Goal: Task Accomplishment & Management: Use online tool/utility

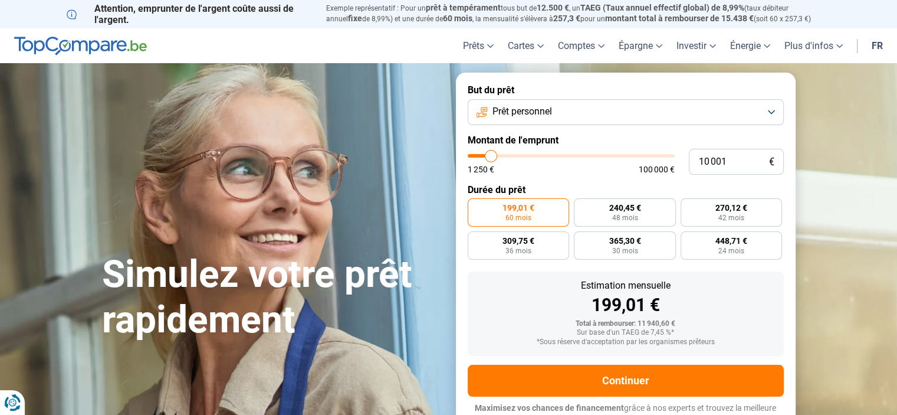
click at [663, 106] on button "Prêt personnel" at bounding box center [626, 112] width 316 height 26
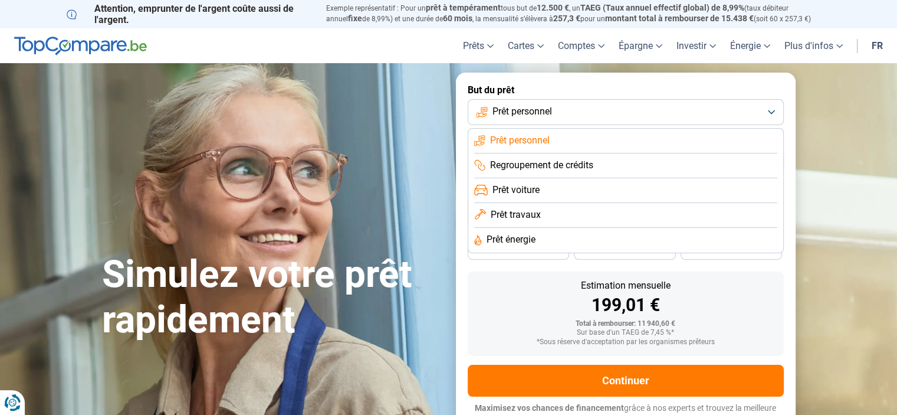
click at [531, 191] on span "Prêt voiture" at bounding box center [516, 189] width 47 height 13
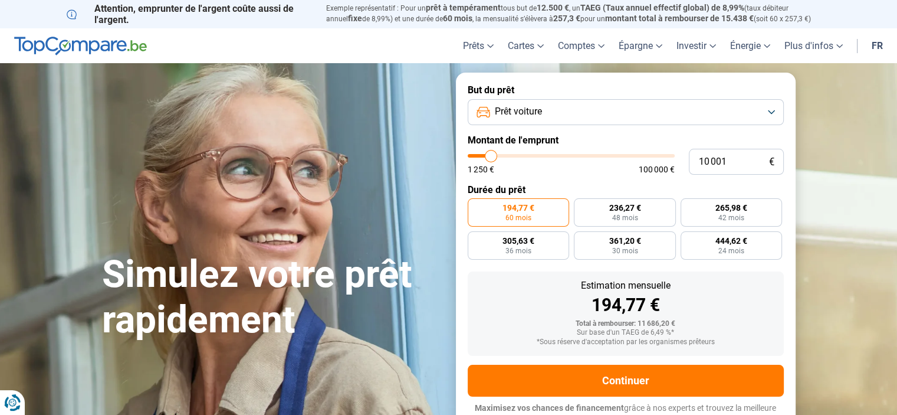
scroll to position [11, 0]
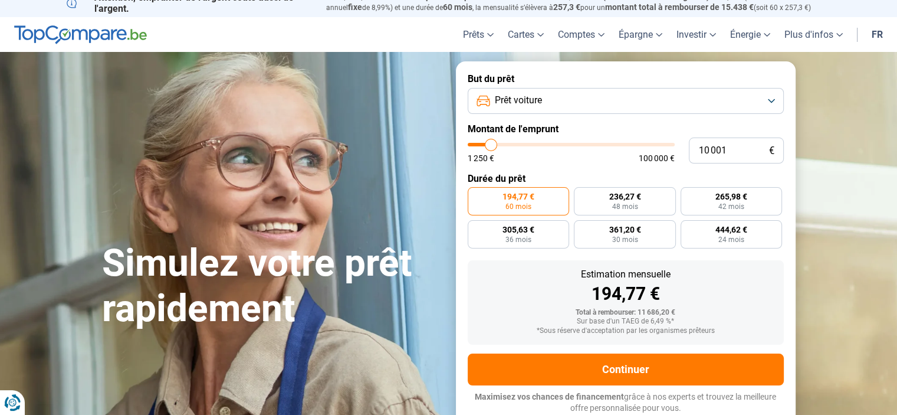
type input "10 250"
type input "10250"
type input "10 750"
type input "10750"
type input "11 250"
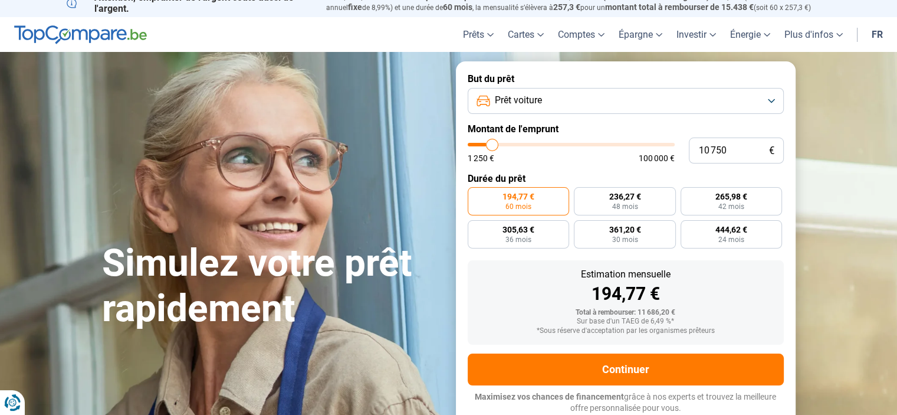
type input "11250"
type input "11 750"
type input "11750"
type input "12 500"
type input "12500"
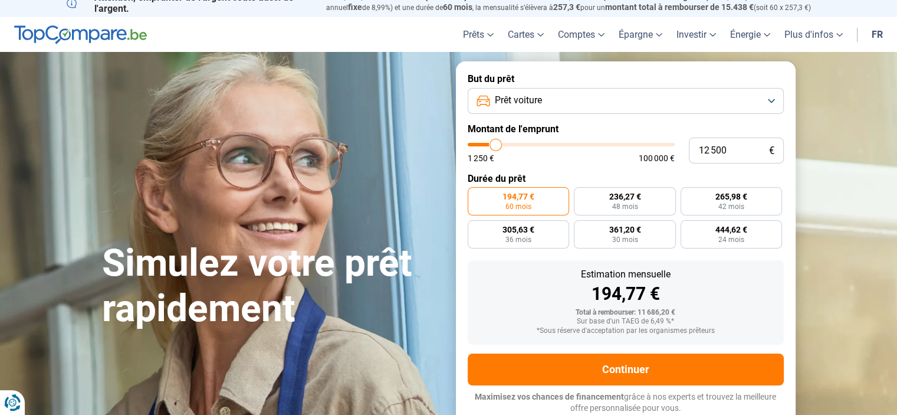
type input "13 250"
type input "13250"
type input "14 000"
type input "14000"
type input "14 250"
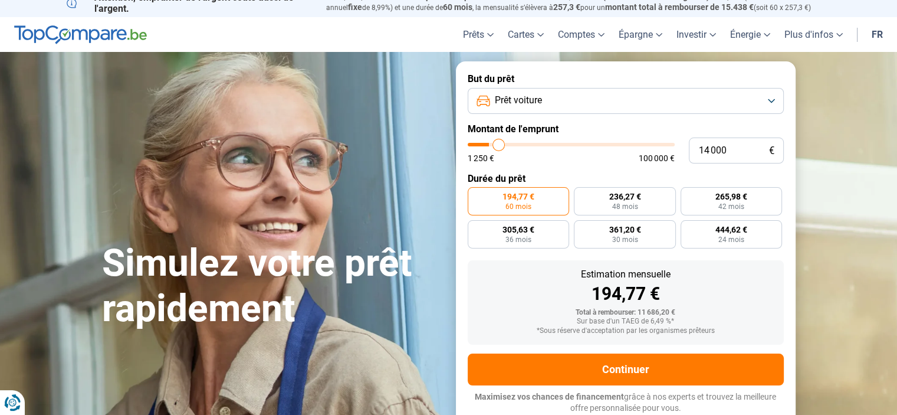
type input "14250"
type input "14 500"
type input "14500"
type input "15 000"
type input "15000"
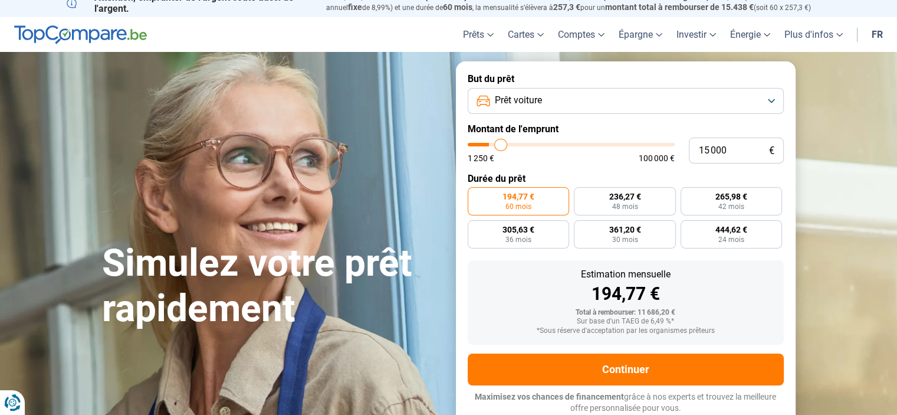
type input "15 750"
type input "15750"
type input "16 000"
type input "16000"
type input "16 750"
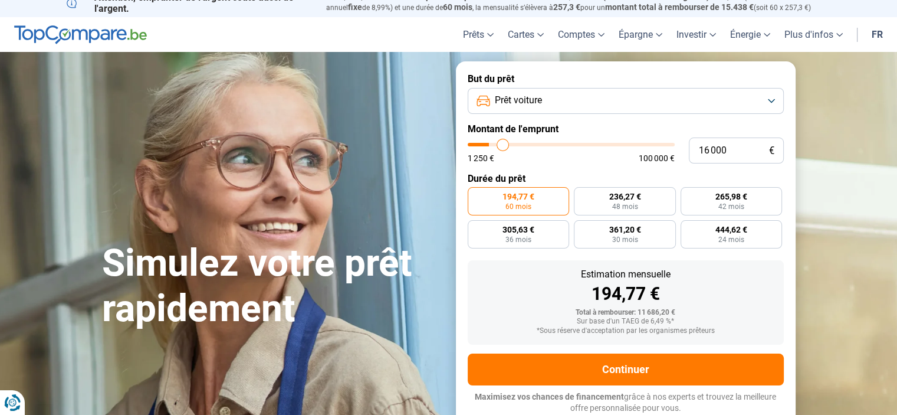
type input "16750"
type input "17 750"
type input "17750"
type input "18 250"
type input "18250"
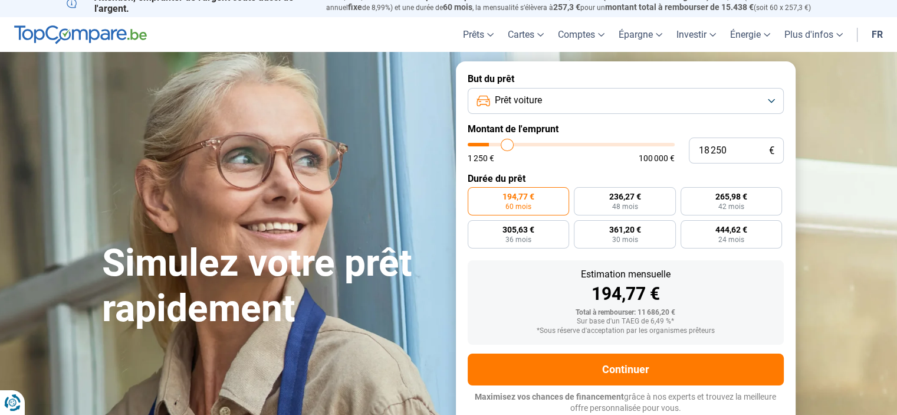
type input "18 750"
type input "18750"
type input "19 000"
type input "19000"
type input "19 250"
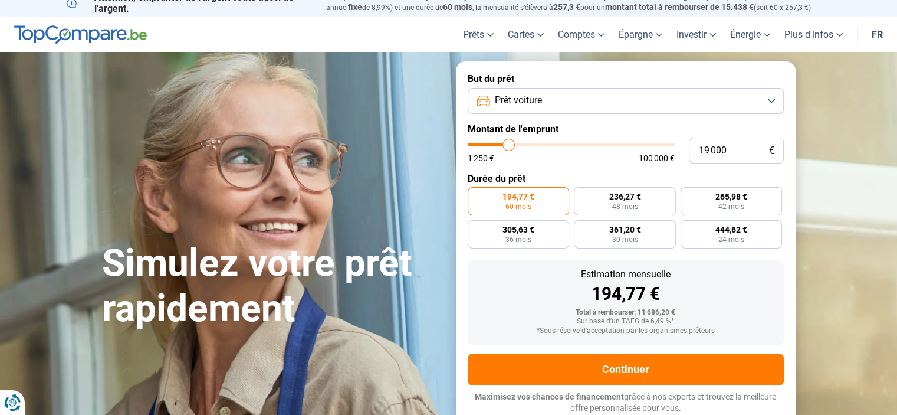
type input "19250"
type input "19 500"
type input "19500"
type input "19 750"
type input "19750"
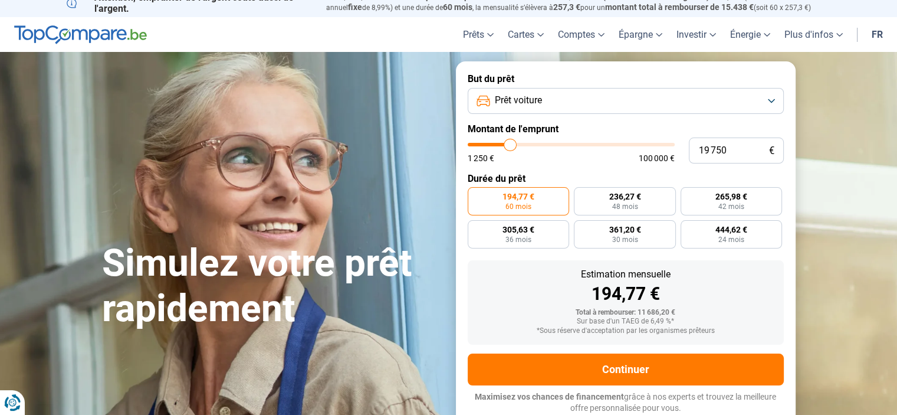
type input "20 250"
type input "20250"
type input "20 500"
type input "20500"
type input "20 750"
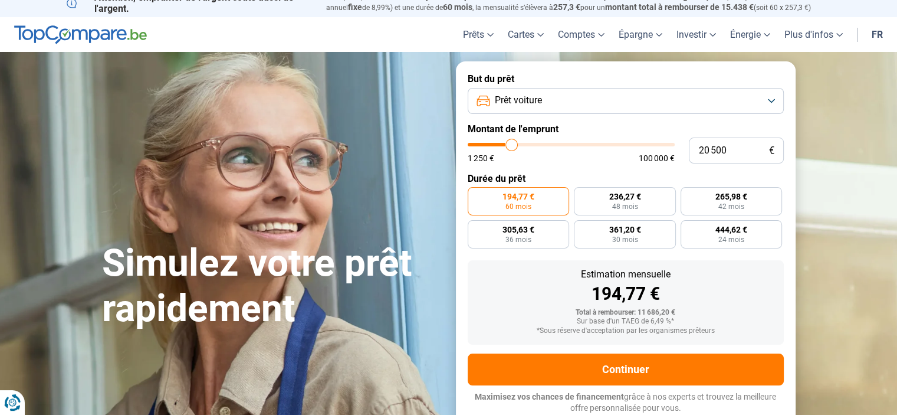
type input "20750"
type input "21 250"
type input "21250"
type input "21 500"
type input "21500"
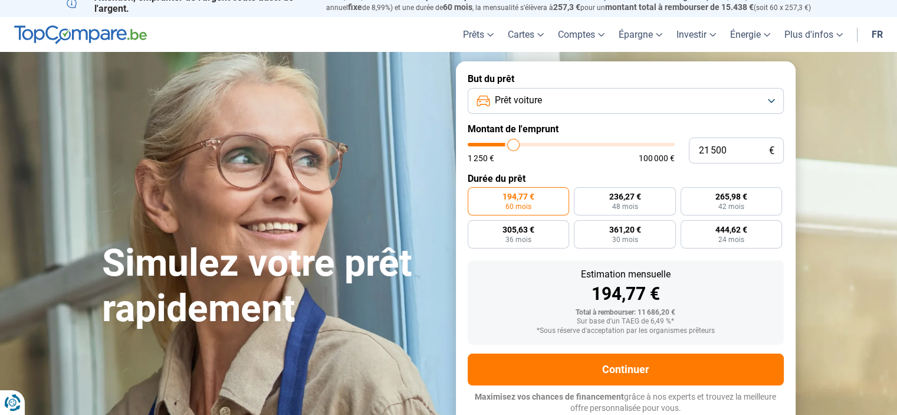
type input "21 750"
type input "21750"
type input "22 000"
type input "22000"
type input "22 250"
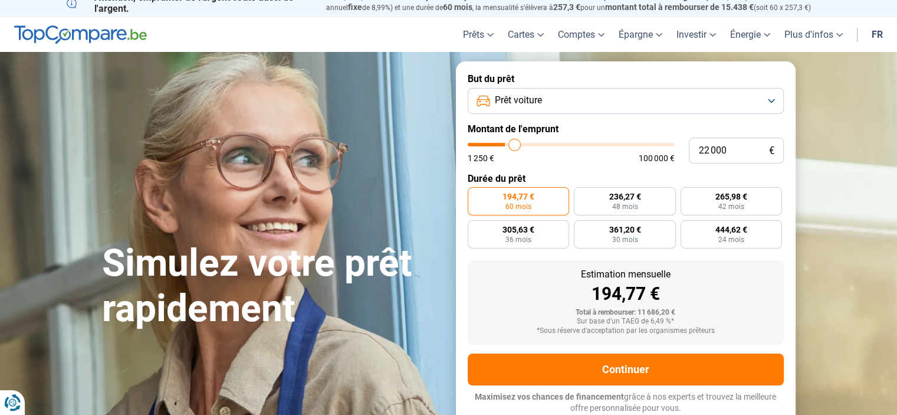
type input "22250"
type input "22 500"
type input "22500"
type input "23 000"
type input "23000"
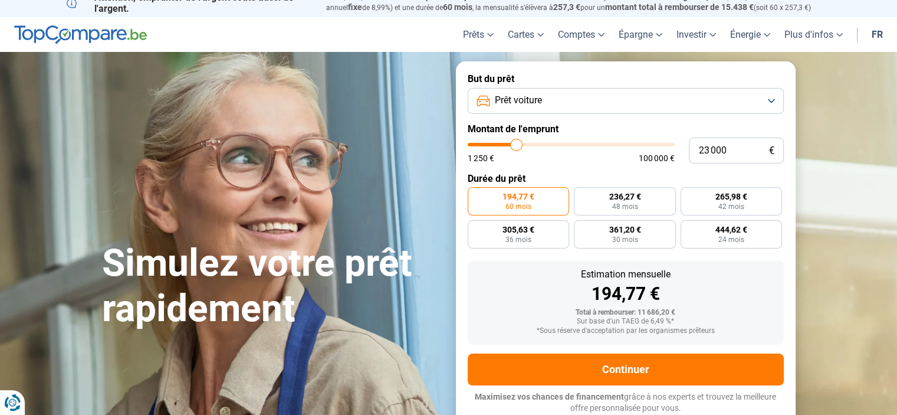
type input "23 250"
type input "23250"
type input "24 000"
type input "24000"
type input "24 250"
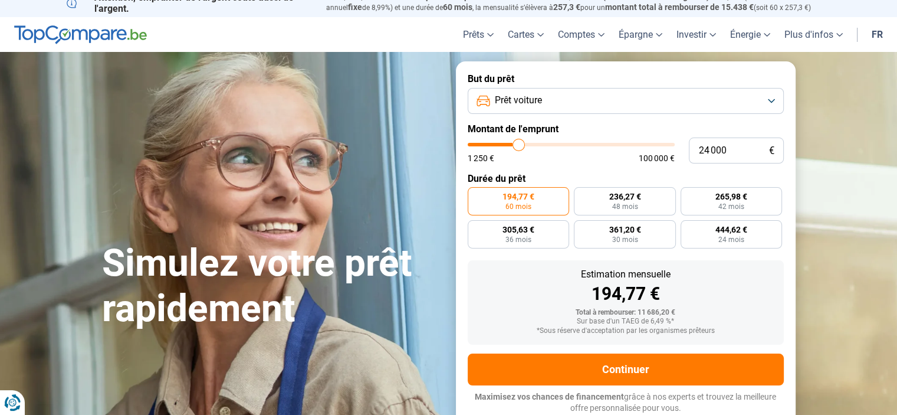
type input "24250"
type input "24 500"
type input "24500"
type input "25 000"
type input "25000"
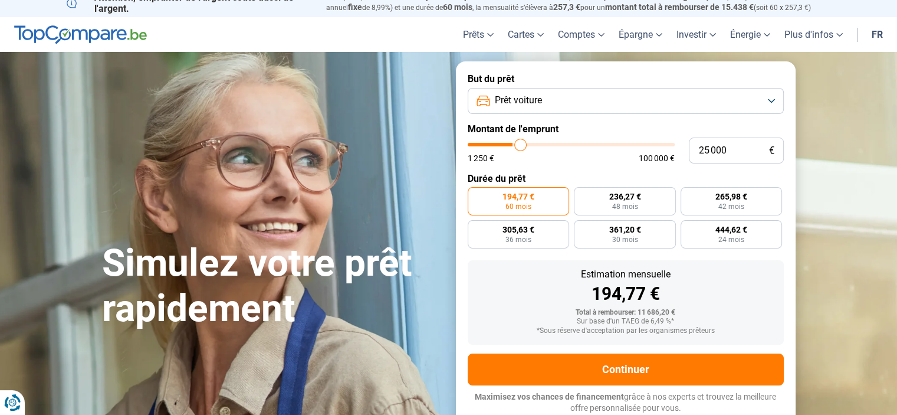
type input "25 250"
type input "25250"
type input "25 750"
type input "25750"
type input "26 000"
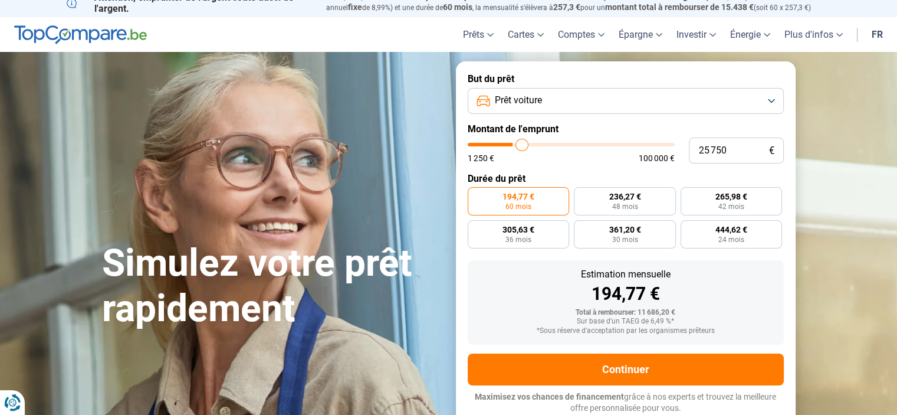
type input "26000"
type input "26 500"
type input "26500"
type input "26 750"
type input "26750"
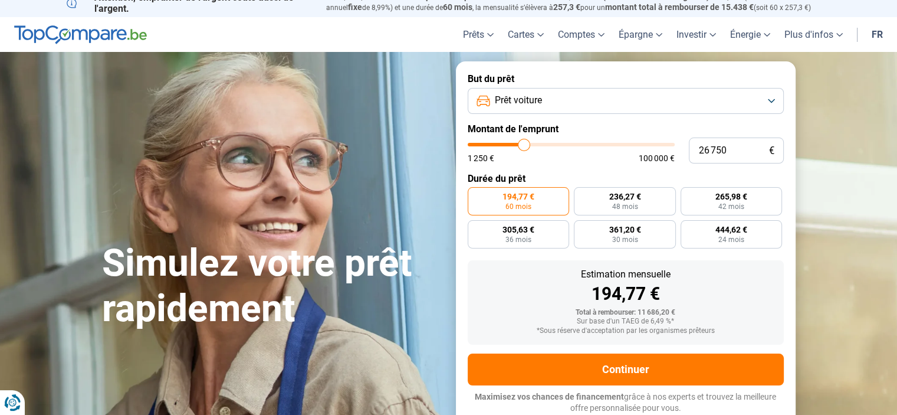
type input "26 000"
type input "26000"
type input "25 500"
type input "25500"
type input "25 250"
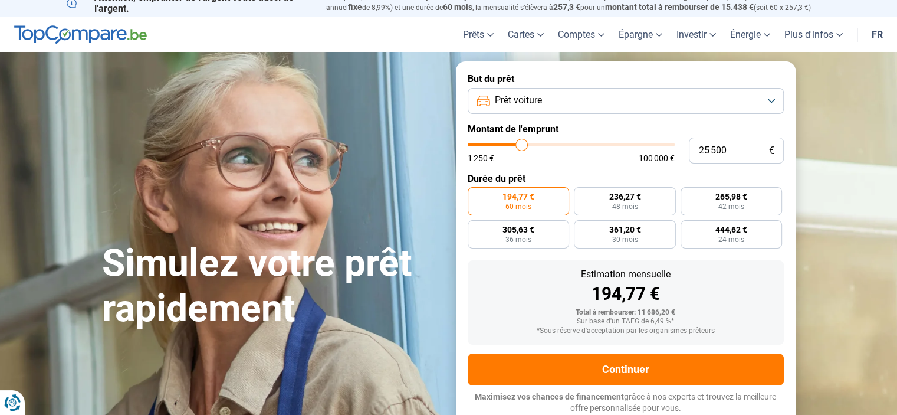
type input "25250"
type input "25 000"
type input "25000"
type input "24 750"
type input "24750"
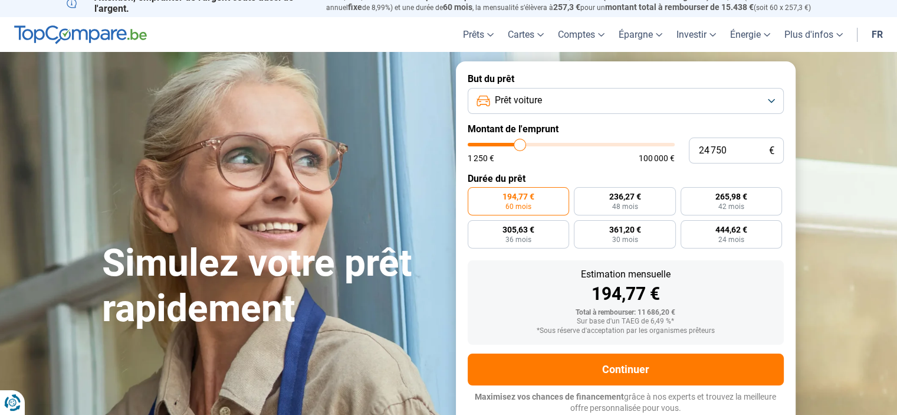
type input "24 250"
type input "24250"
type input "23 750"
type input "23750"
type input "23 250"
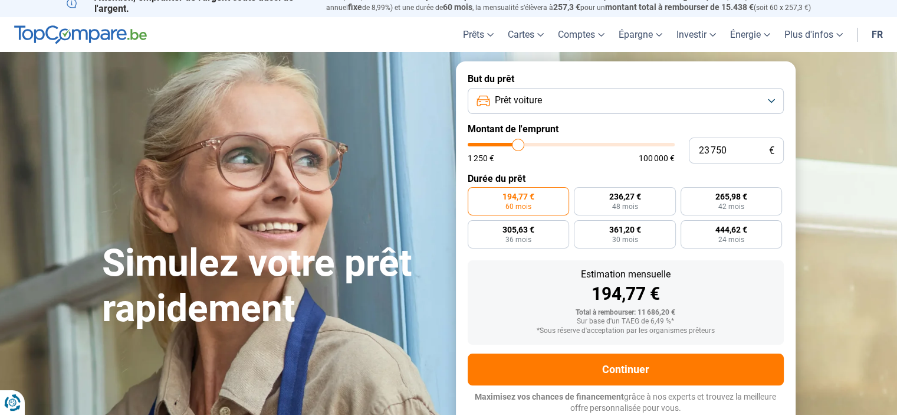
type input "23250"
type input "22 750"
type input "22750"
type input "22 000"
type input "22000"
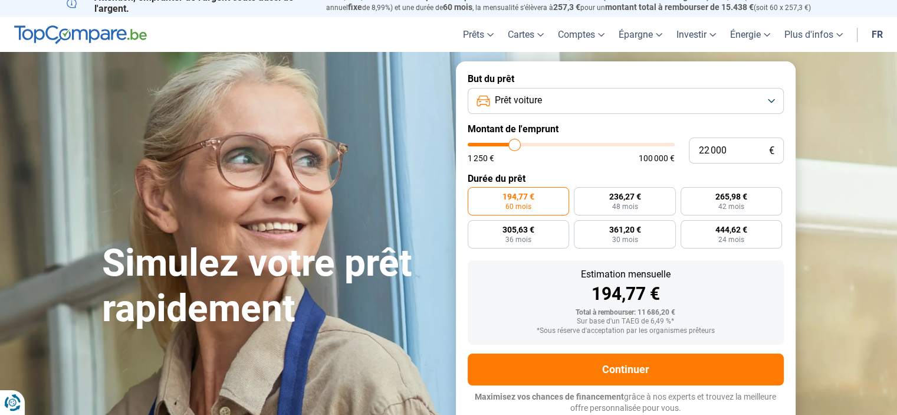
type input "21 750"
type input "21750"
type input "21 500"
type input "21500"
type input "21 250"
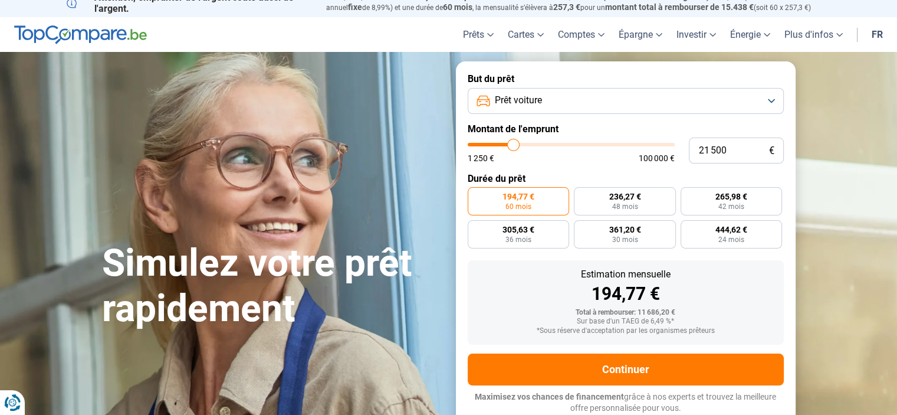
type input "21250"
type input "21 000"
type input "21000"
type input "20 500"
type input "20500"
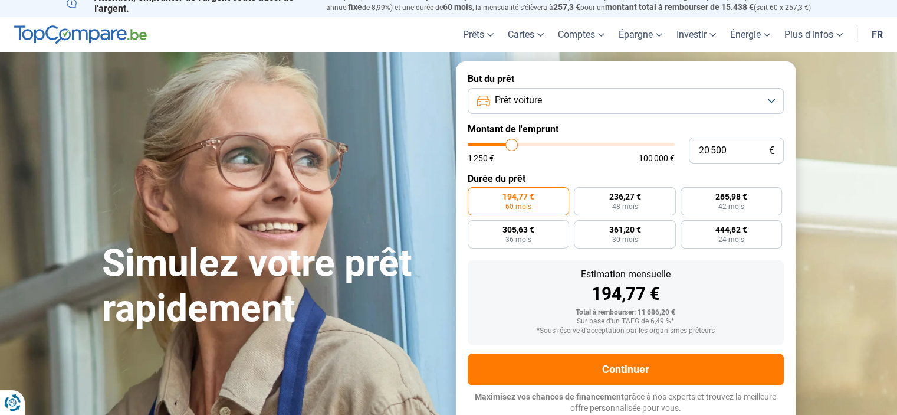
type input "20 000"
type input "20000"
type input "19 750"
type input "19750"
type input "19 250"
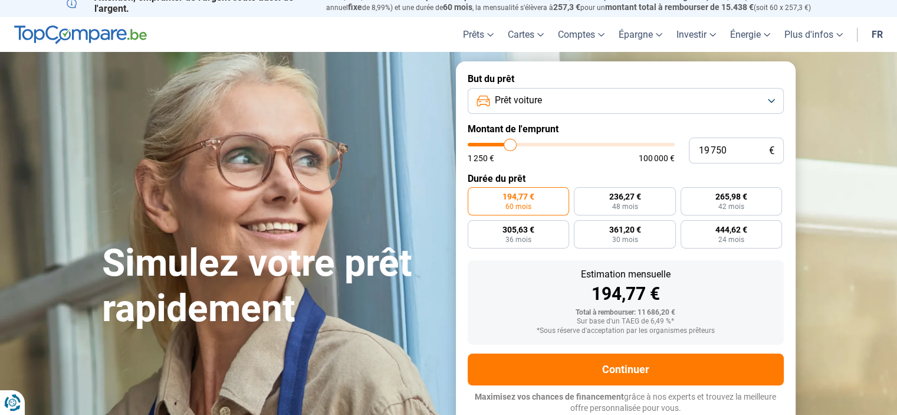
type input "19250"
type input "19 000"
type input "19000"
type input "18 750"
type input "18750"
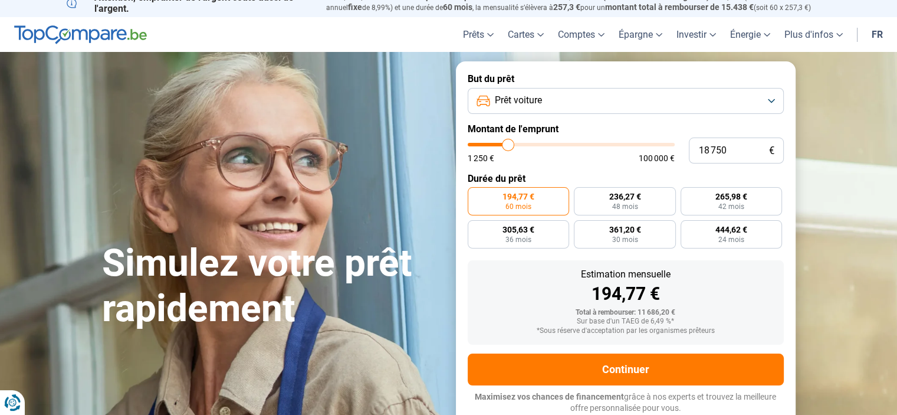
type input "18 500"
type input "18500"
type input "17 750"
type input "17750"
type input "17 500"
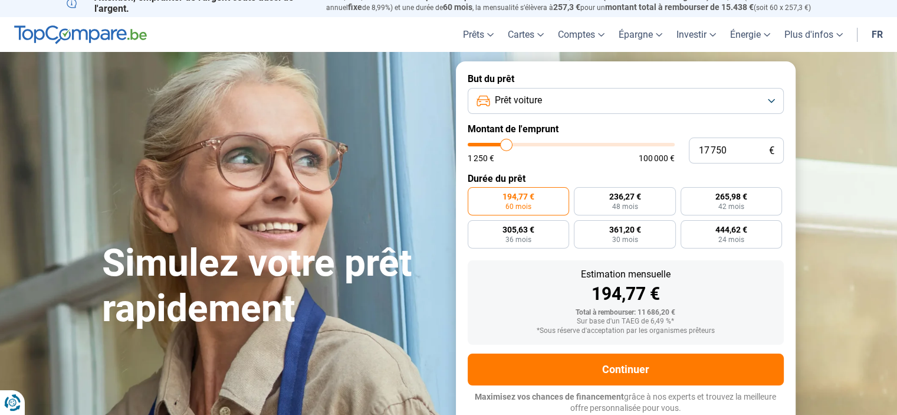
type input "17500"
type input "17 000"
type input "17000"
type input "16 750"
type input "16750"
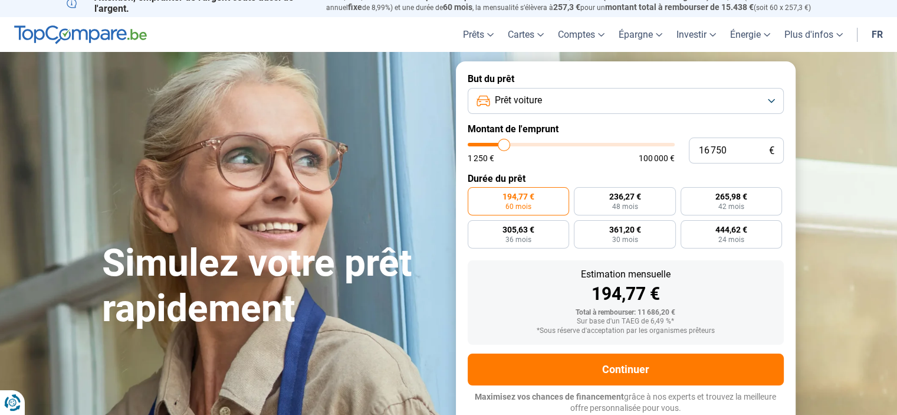
type input "16 250"
type input "16250"
type input "15 750"
type input "15750"
type input "15 250"
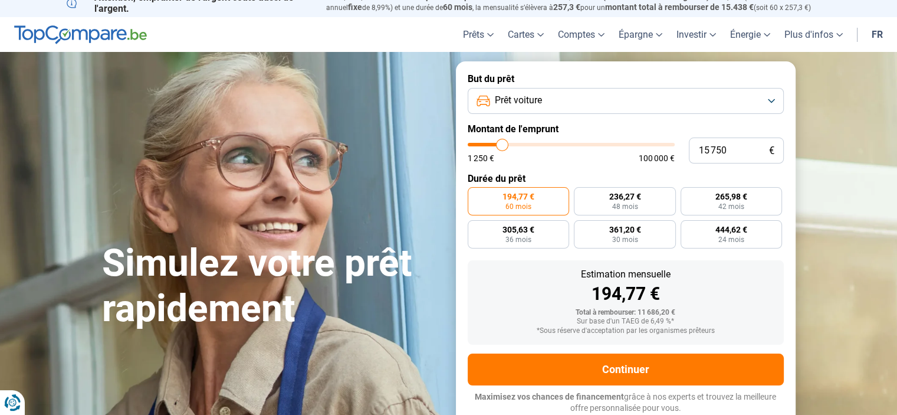
type input "15250"
type input "15 000"
type input "15000"
type input "14 750"
type input "14750"
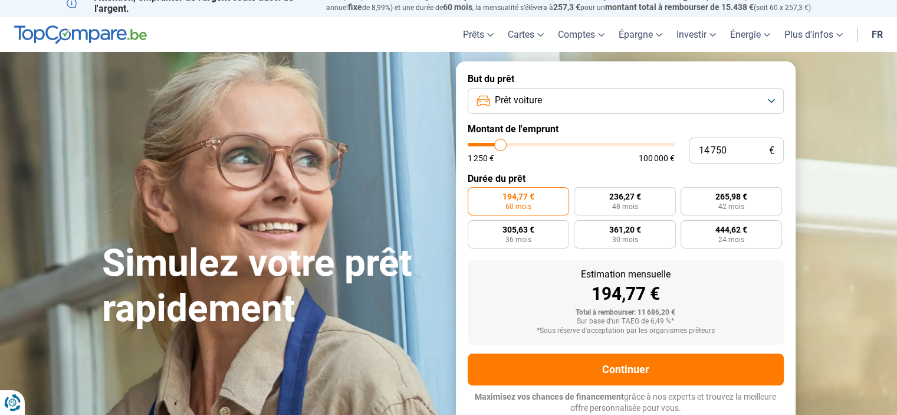
type input "14 250"
type input "14250"
type input "14 000"
type input "14000"
type input "13 750"
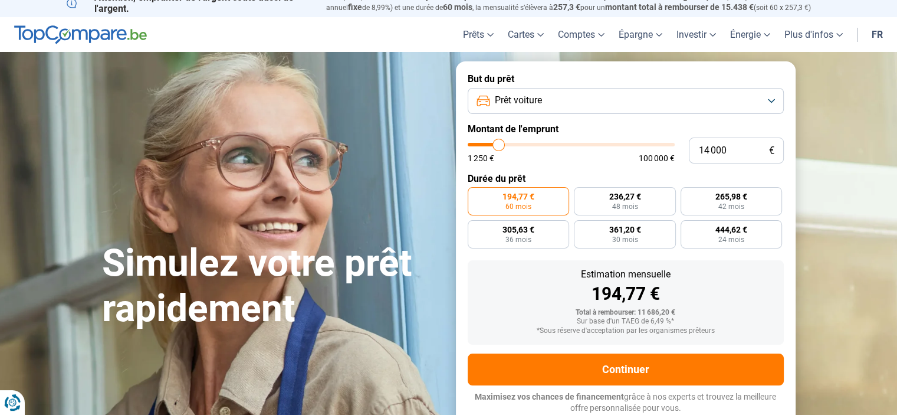
type input "13750"
type input "13 250"
type input "13250"
type input "13 000"
type input "13000"
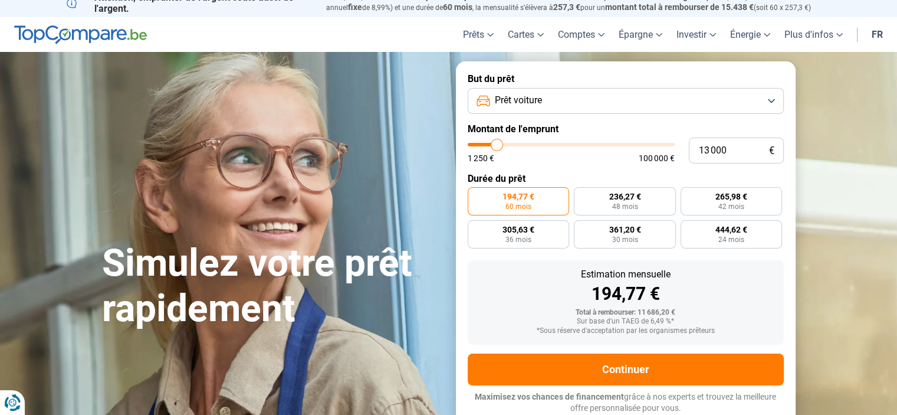
type input "12 750"
type input "12750"
type input "12 500"
type input "12500"
type input "11 500"
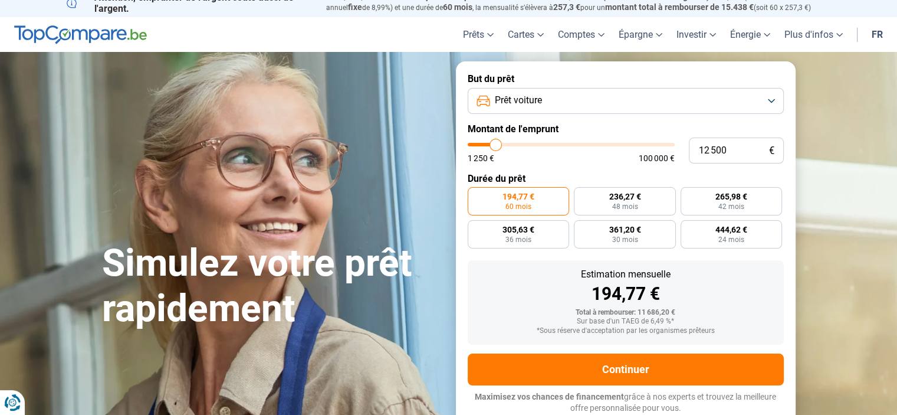
type input "11500"
type input "10 750"
type input "10750"
type input "10 250"
type input "10250"
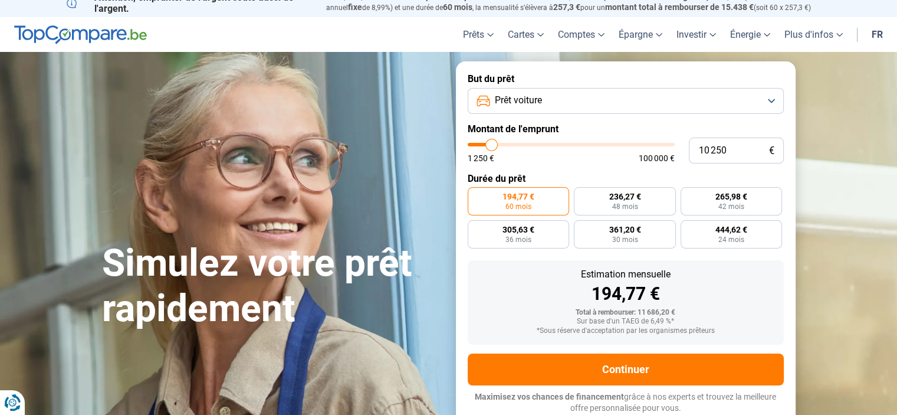
type input "9 750"
type input "9750"
type input "9 250"
type input "9250"
type input "9 000"
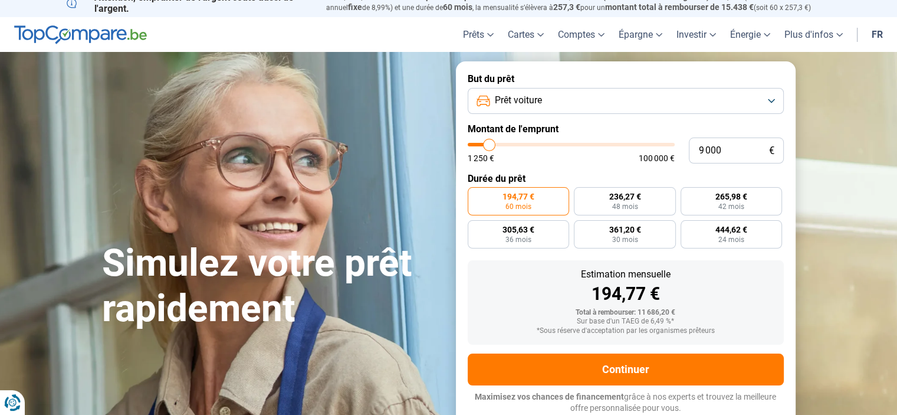
type input "9000"
type input "8 500"
type input "8500"
type input "7 750"
type input "7750"
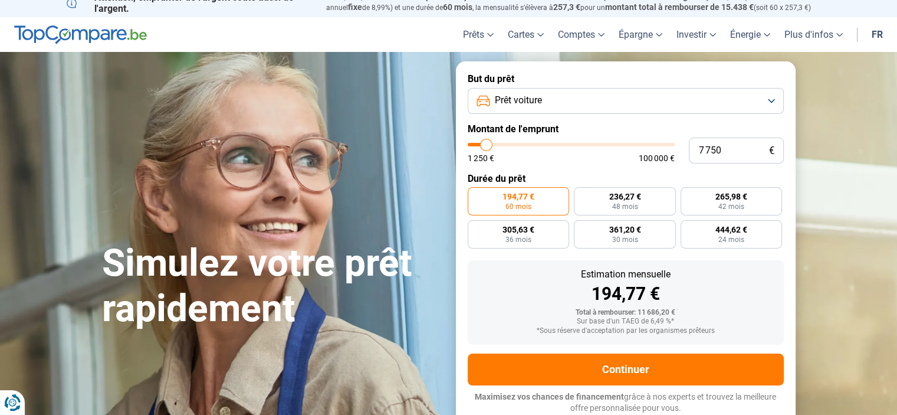
type input "7 250"
type input "7250"
type input "6 750"
type input "6750"
type input "6 500"
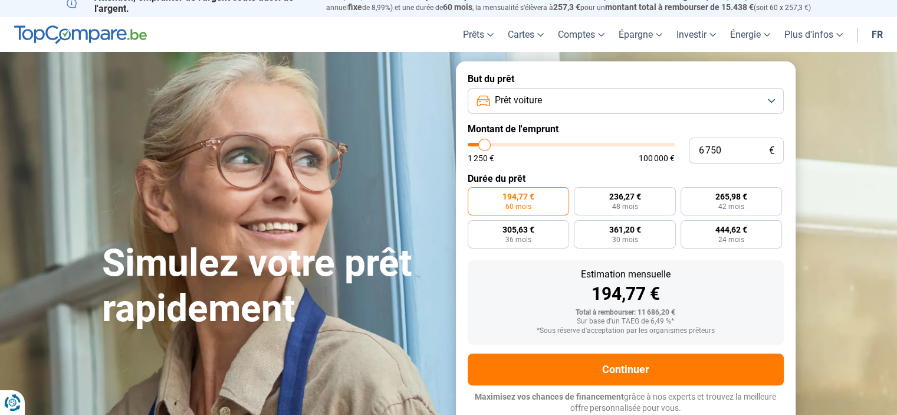
type input "6500"
type input "6 000"
type input "6000"
type input "5 750"
type input "5750"
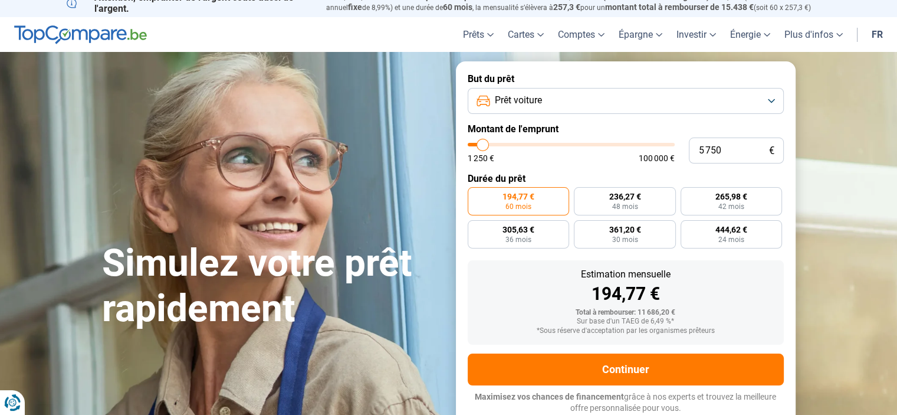
type input "5 250"
type input "5250"
type input "5 000"
drag, startPoint x: 488, startPoint y: 148, endPoint x: 481, endPoint y: 150, distance: 7.3
type input "5000"
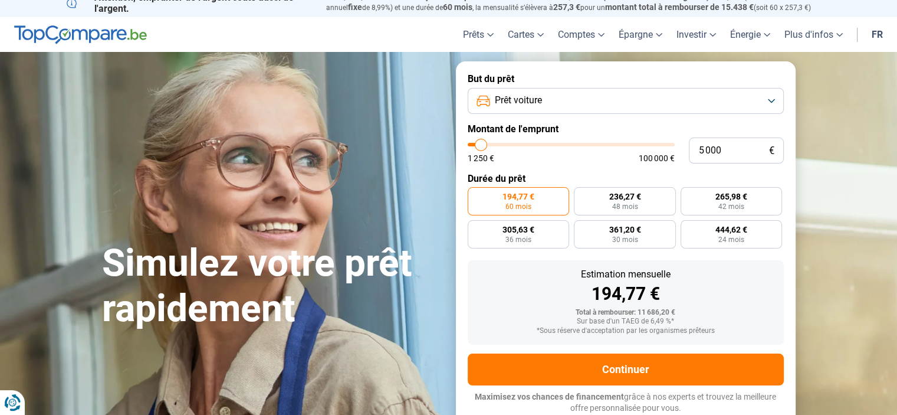
click at [481, 146] on input "range" at bounding box center [571, 145] width 207 height 4
radio input "true"
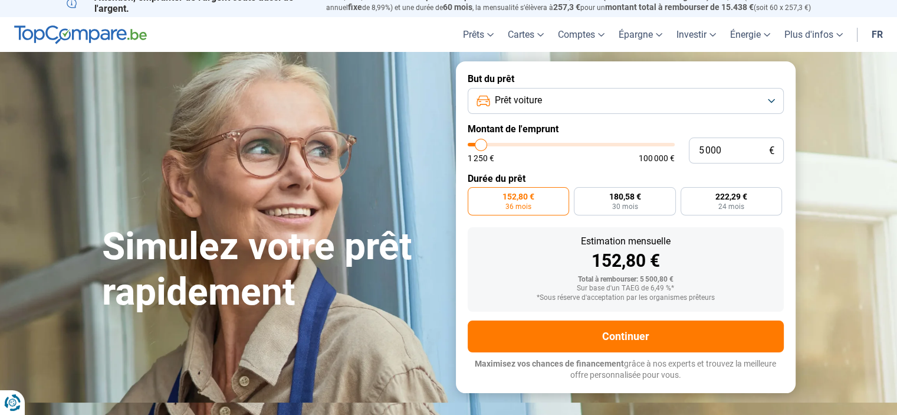
scroll to position [0, 0]
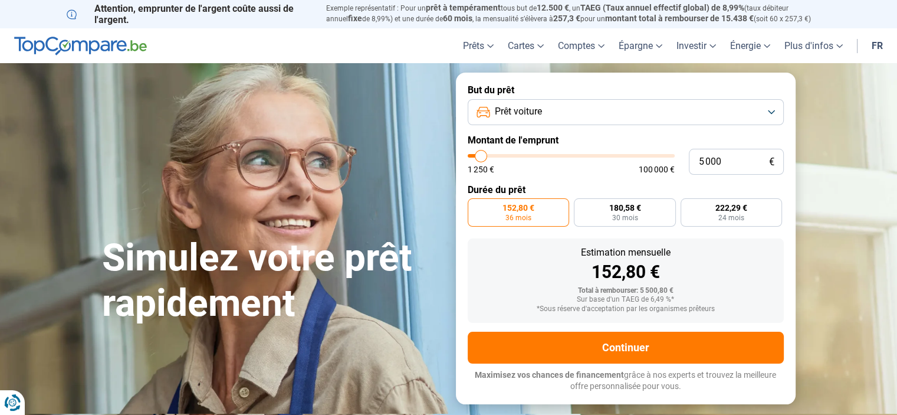
type input "6 000"
type input "6000"
type input "6 250"
type input "6250"
type input "6 500"
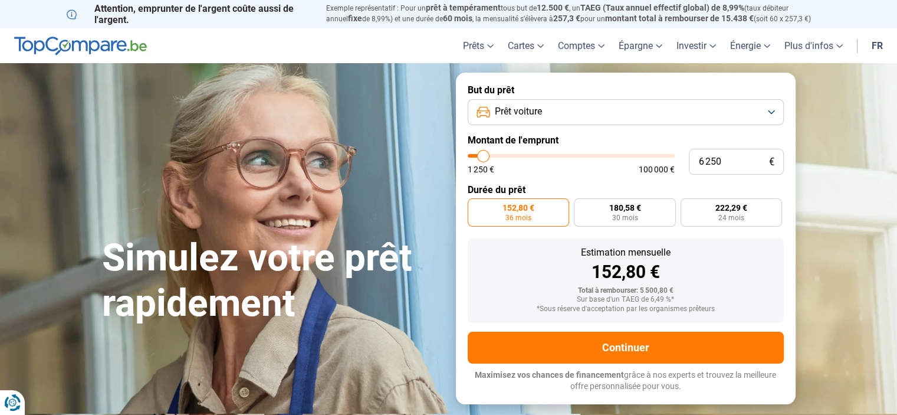
type input "6500"
type input "6 750"
type input "6750"
type input "7 000"
type input "7000"
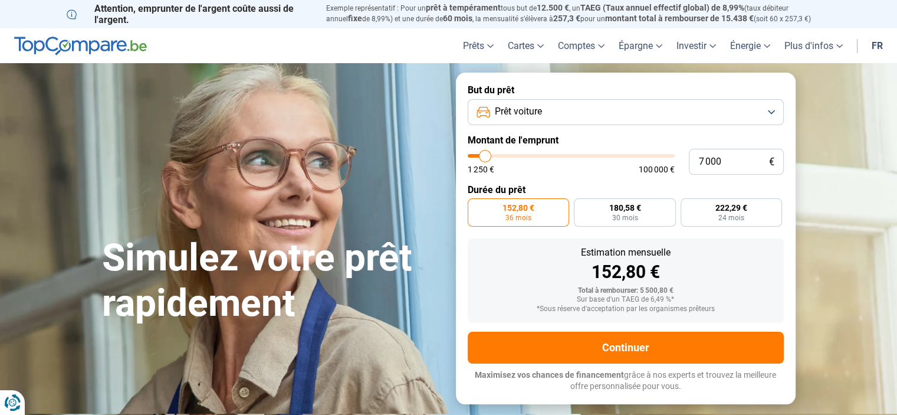
type input "7 250"
type input "7250"
type input "7 000"
type input "7000"
type input "6 750"
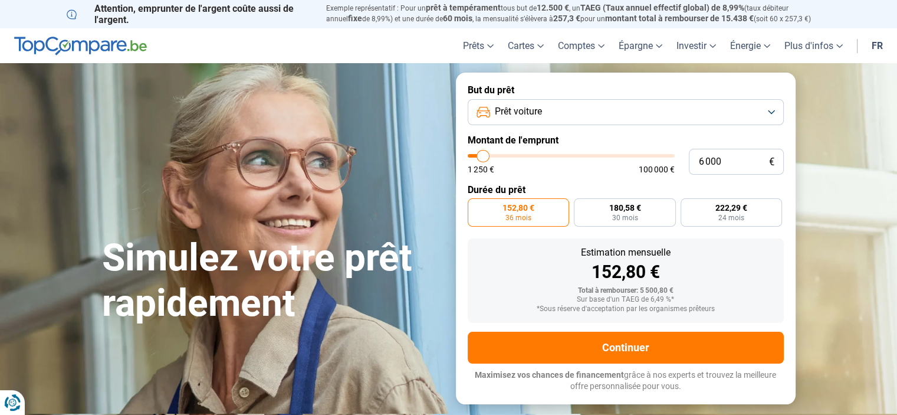
click at [484, 157] on input "range" at bounding box center [571, 156] width 207 height 4
